Goal: Task Accomplishment & Management: Complete application form

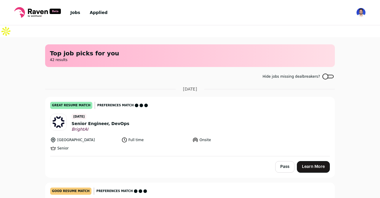
click at [74, 12] on link "Jobs" at bounding box center [75, 12] width 10 height 5
click at [51, 11] on rect at bounding box center [55, 11] width 11 height 5
click at [319, 161] on link "Learn More" at bounding box center [313, 167] width 33 height 12
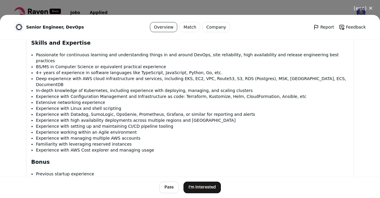
scroll to position [427, 0]
click at [201, 190] on button "I'm Interested" at bounding box center [202, 187] width 37 height 12
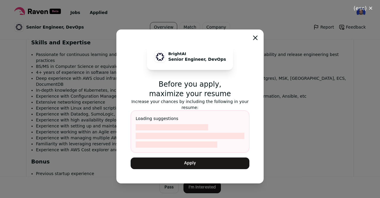
click at [193, 168] on div "BrightAI Senior Engineer, DevOps Before you apply, maximize your resume Increas…" at bounding box center [189, 106] width 147 height 154
click at [194, 165] on button "Apply" at bounding box center [190, 163] width 119 height 12
